Goal: Obtain resource: Download file/media

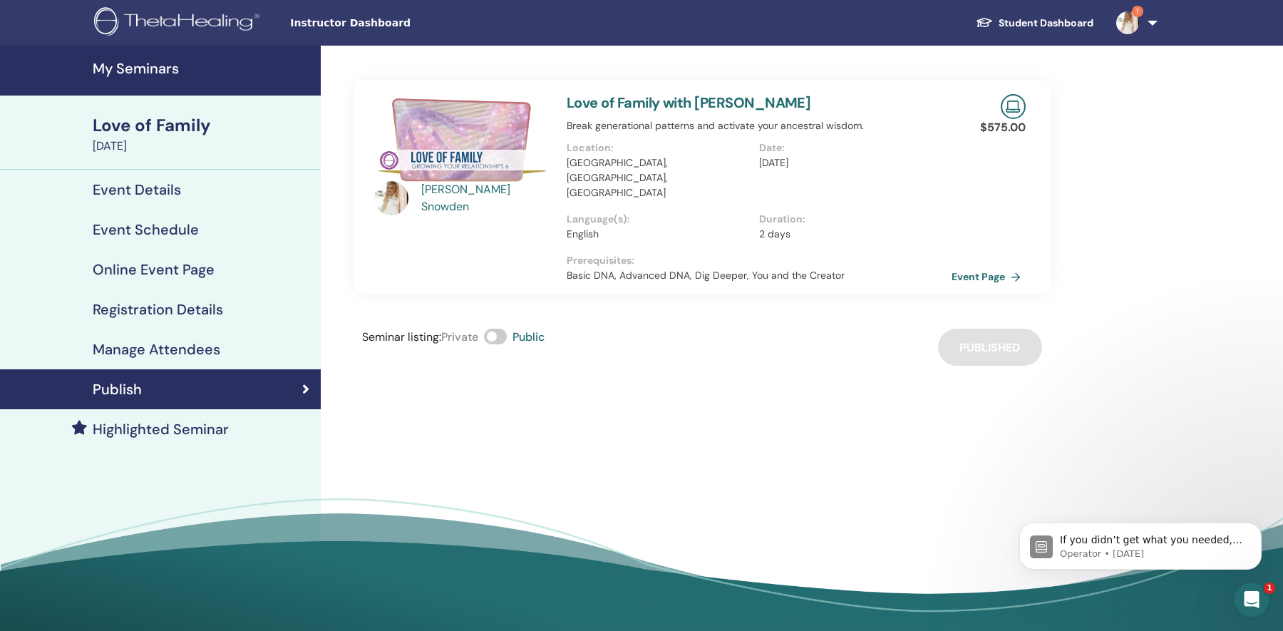
click at [148, 71] on h4 "My Seminars" at bounding box center [203, 68] width 220 height 17
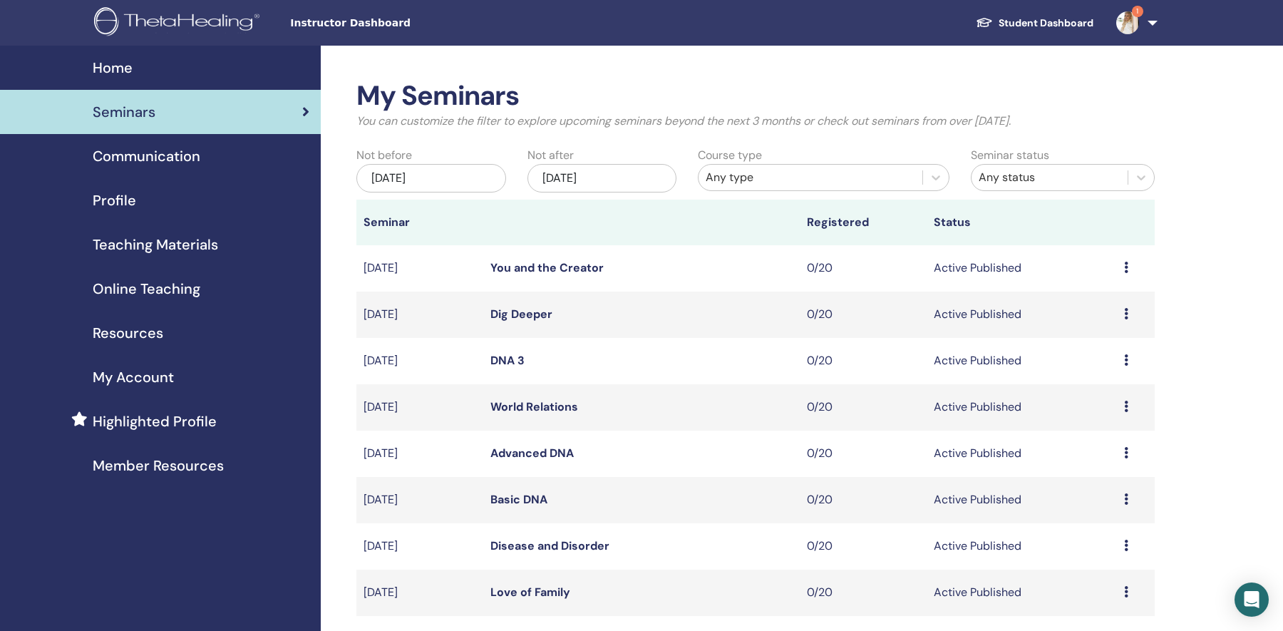
click at [177, 245] on span "Teaching Materials" at bounding box center [155, 244] width 125 height 21
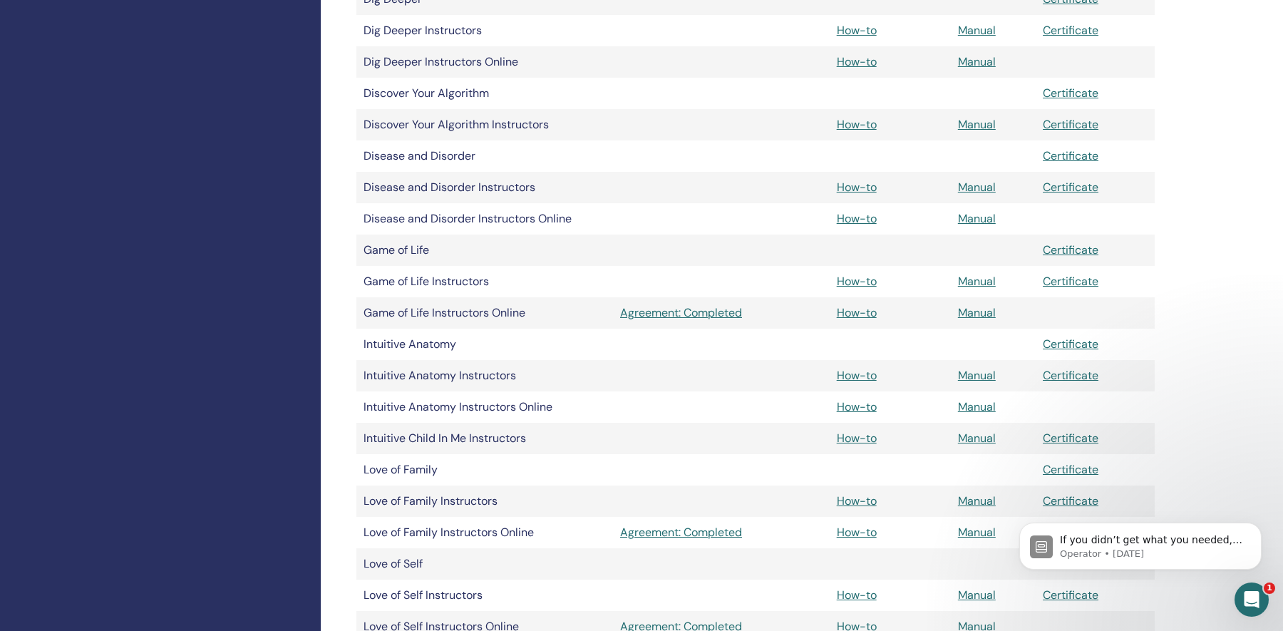
scroll to position [800, 0]
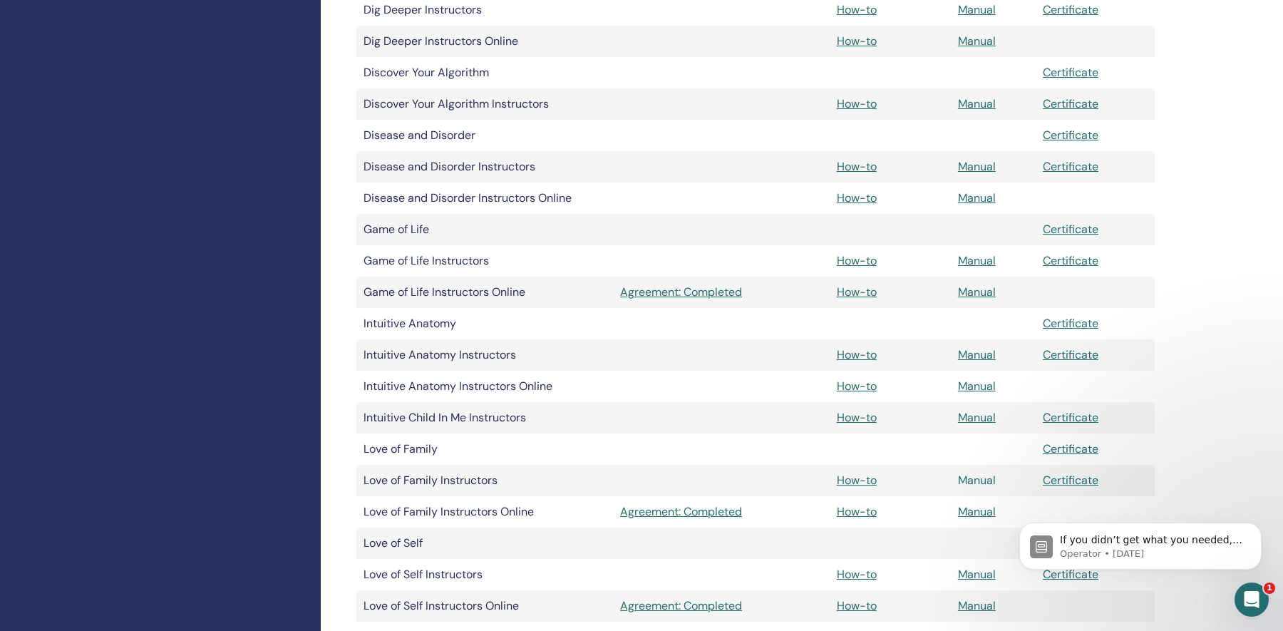
click at [969, 479] on link "Manual" at bounding box center [977, 480] width 38 height 15
